Goal: Task Accomplishment & Management: Use online tool/utility

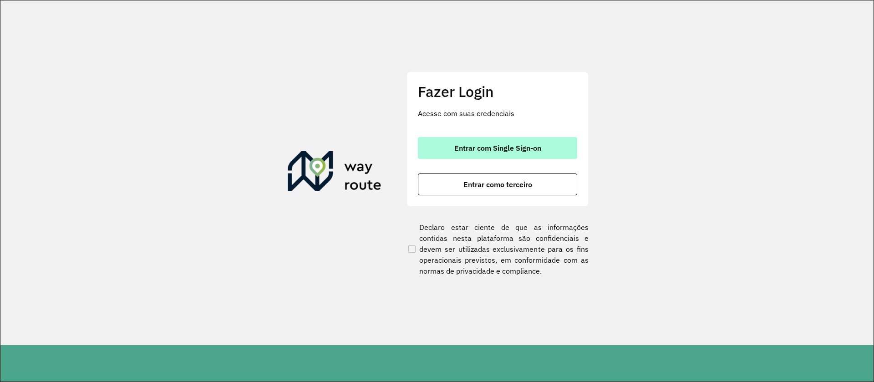
click at [493, 154] on button "Entrar com Single Sign-on" at bounding box center [497, 148] width 159 height 22
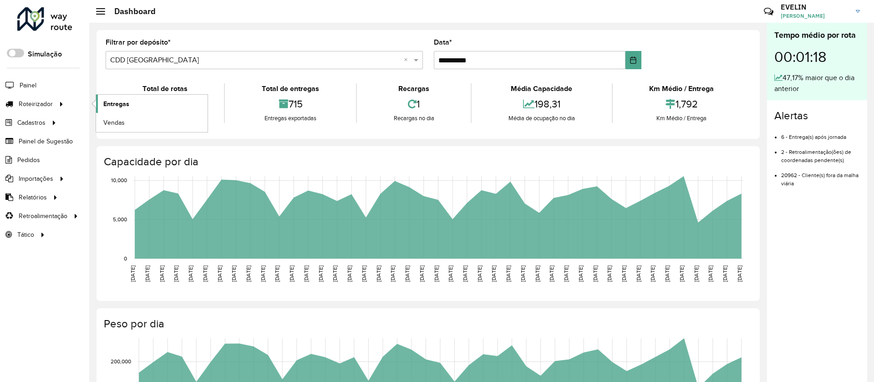
click at [111, 105] on span "Entregas" at bounding box center [116, 104] width 26 height 10
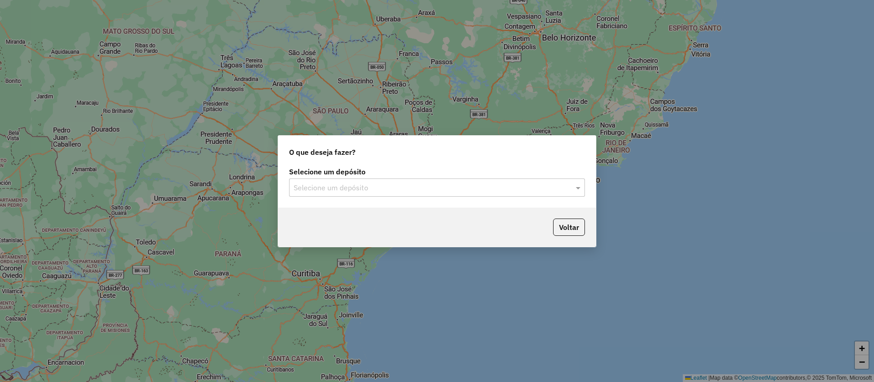
click at [381, 189] on input "text" at bounding box center [428, 188] width 269 height 11
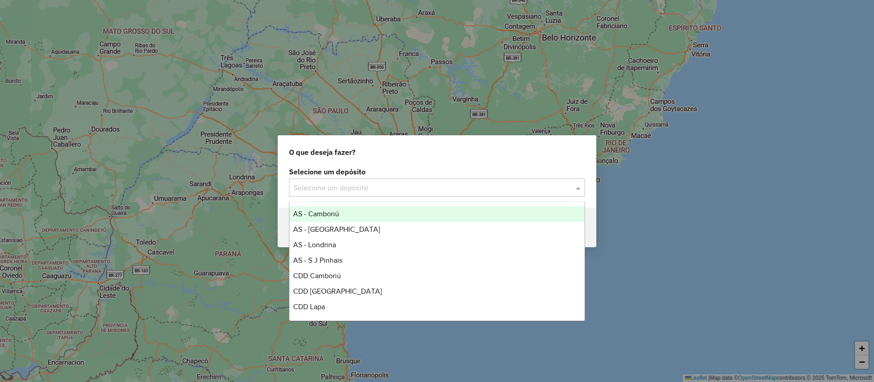
click at [331, 214] on span "AS - Camboriú" at bounding box center [316, 214] width 46 height 8
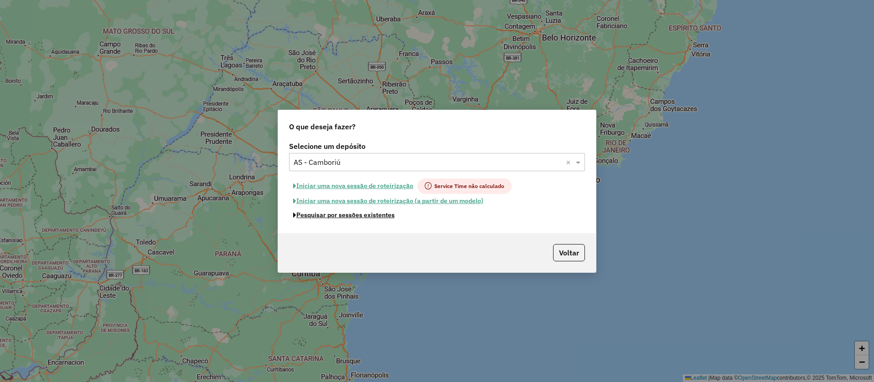
click at [331, 214] on button "Pesquisar por sessões existentes" at bounding box center [344, 215] width 110 height 14
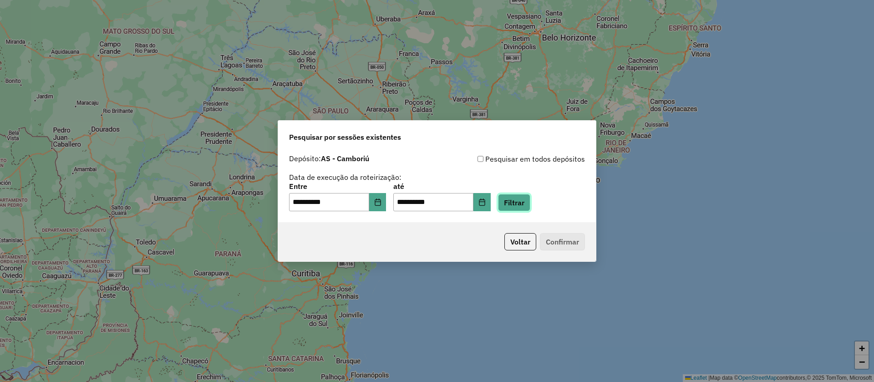
click at [530, 203] on button "Filtrar" at bounding box center [514, 202] width 32 height 17
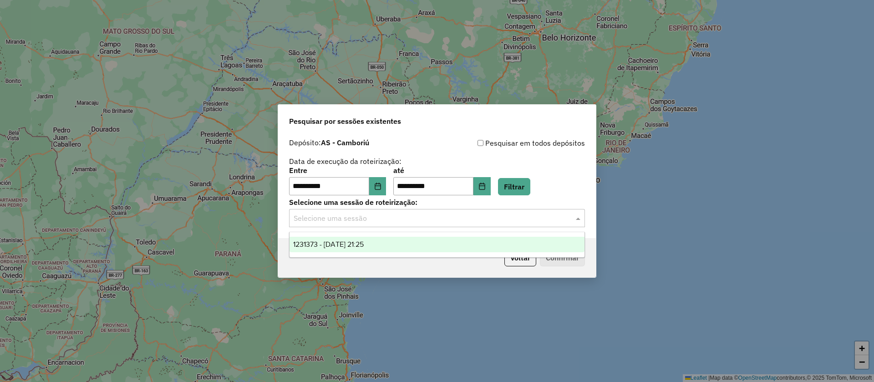
click at [412, 214] on input "text" at bounding box center [428, 218] width 269 height 11
click at [324, 249] on div "1231373 - 19/08/2025 21:25" at bounding box center [437, 244] width 295 height 15
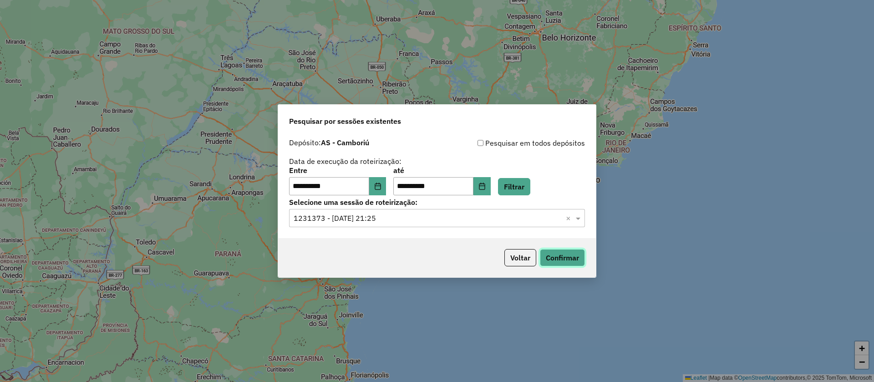
click at [564, 257] on button "Confirmar" at bounding box center [562, 257] width 45 height 17
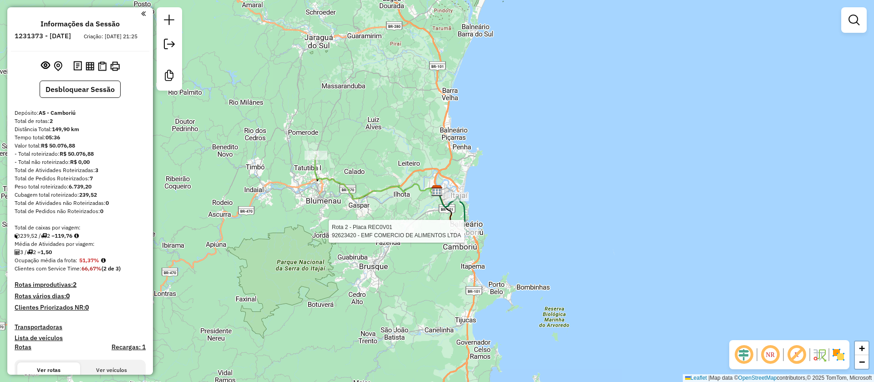
select select "**********"
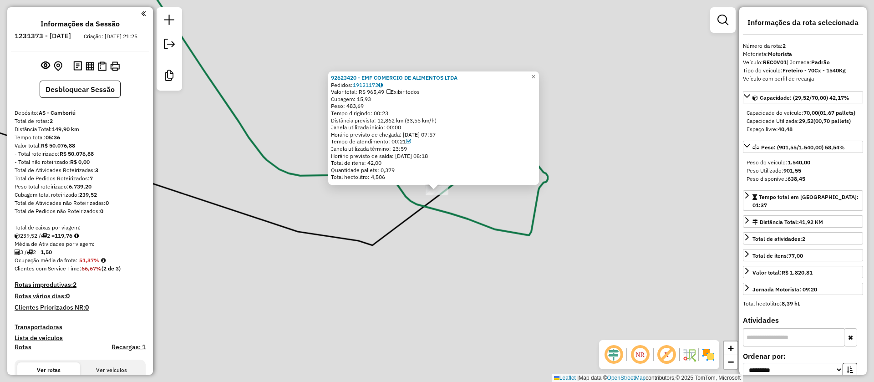
scroll to position [115, 0]
